Goal: Find specific page/section: Find specific page/section

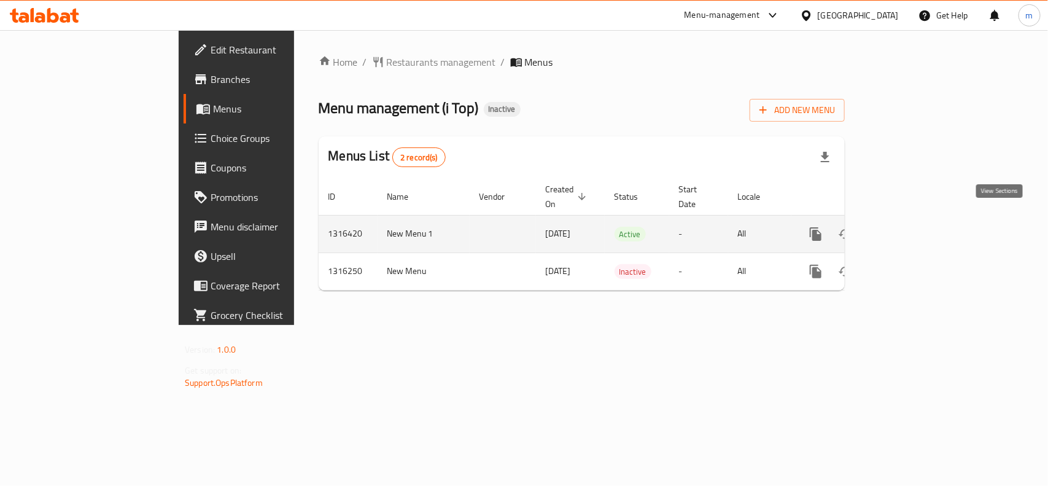
click at [912, 227] on icon "enhanced table" at bounding box center [904, 234] width 15 height 15
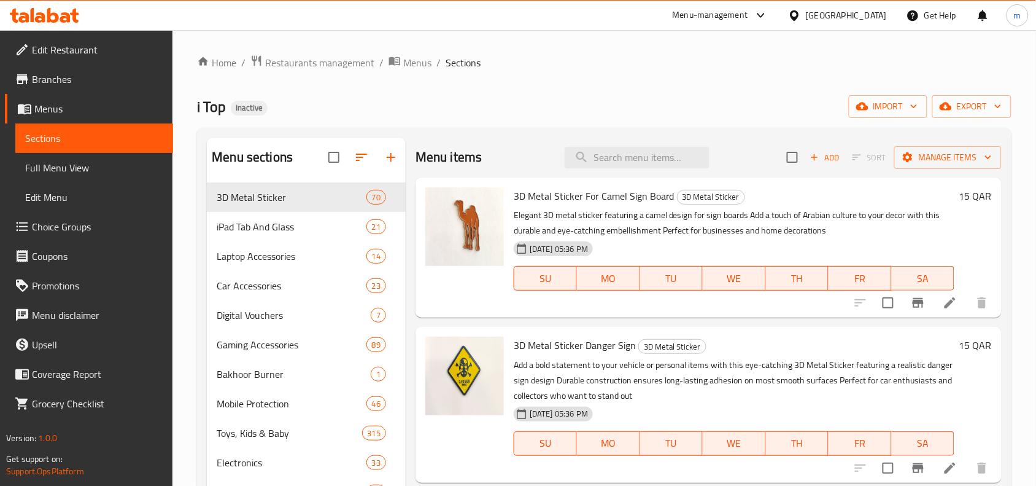
click at [42, 228] on span "Choice Groups" at bounding box center [97, 226] width 131 height 15
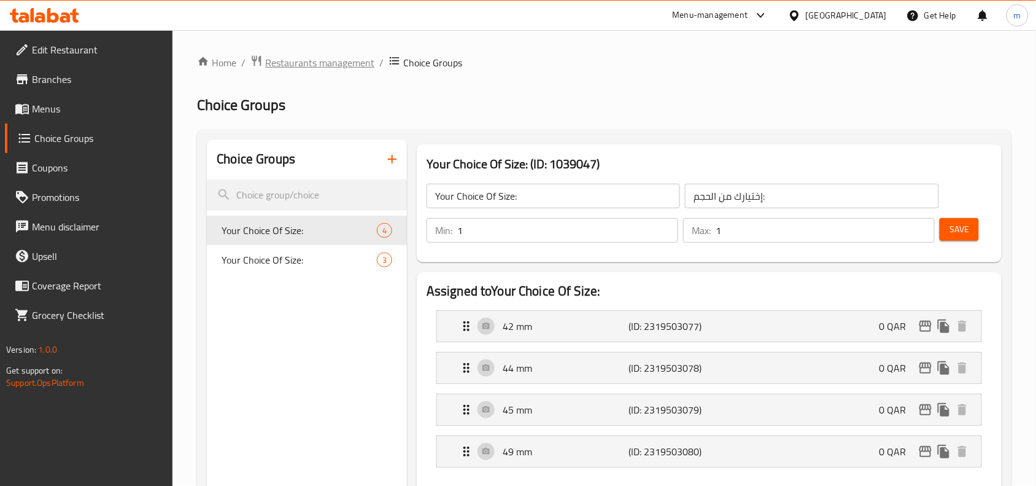
click at [327, 66] on span "Restaurants management" at bounding box center [319, 62] width 109 height 15
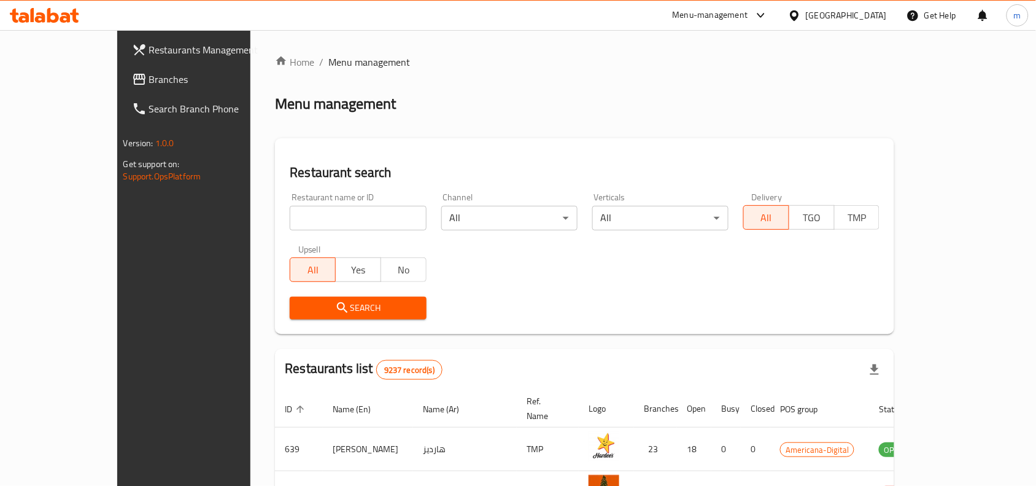
click at [149, 86] on span "Branches" at bounding box center [214, 79] width 131 height 15
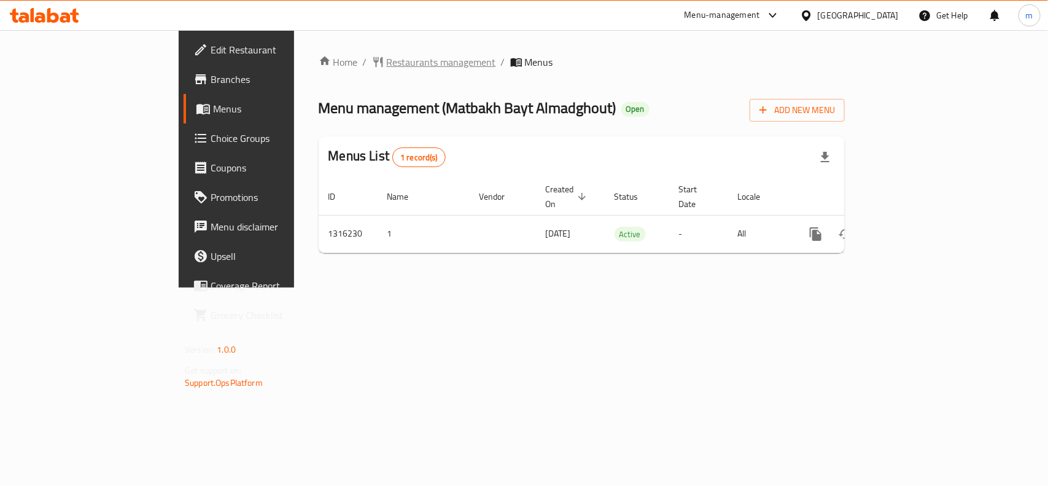
click at [387, 65] on span "Restaurants management" at bounding box center [441, 62] width 109 height 15
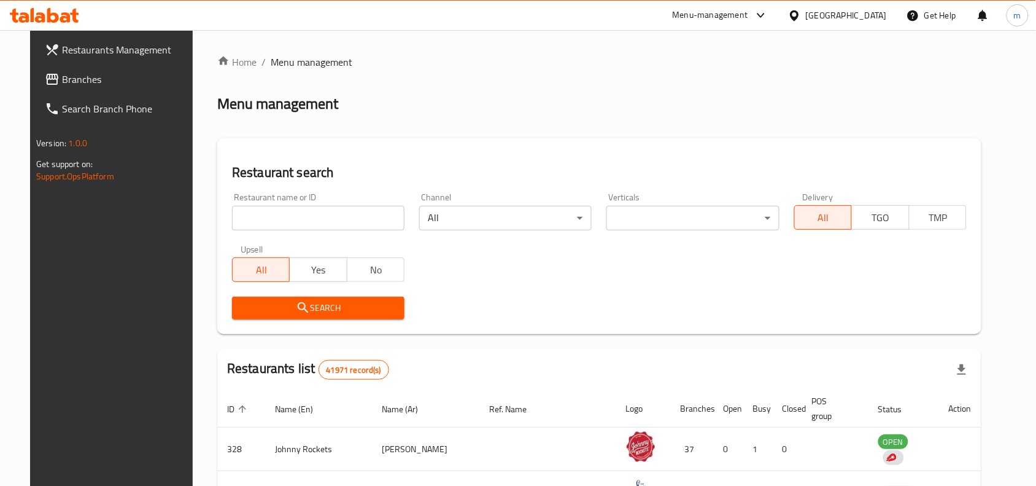
click at [302, 215] on input "search" at bounding box center [318, 218] width 172 height 25
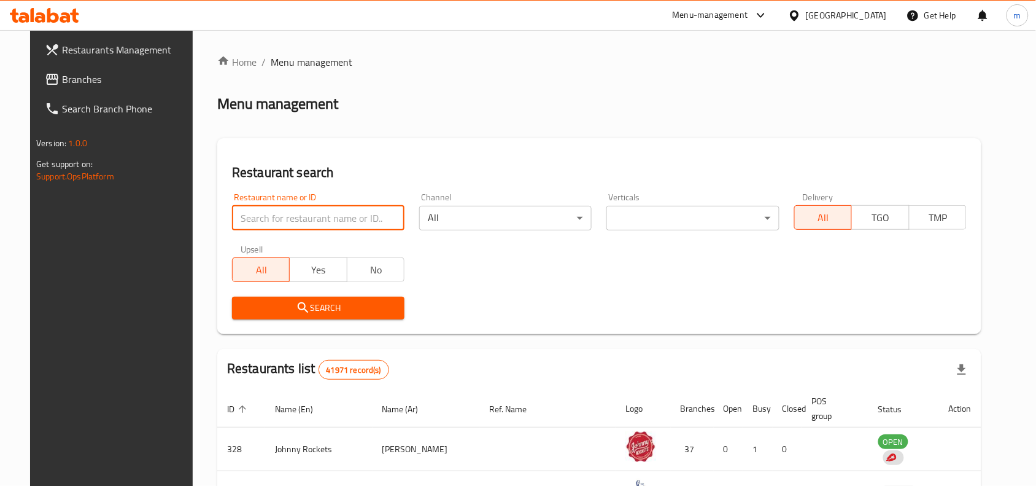
paste input "707223"
type input "707223"
click at [341, 311] on span "Search" at bounding box center [318, 307] width 153 height 15
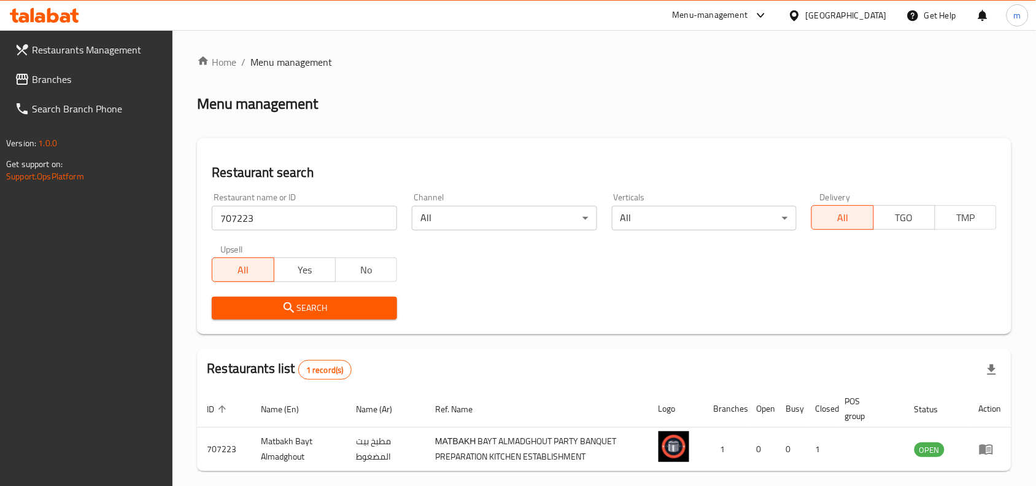
click at [69, 52] on span "Restaurants Management" at bounding box center [97, 49] width 131 height 15
